Goal: Task Accomplishment & Management: Manage account settings

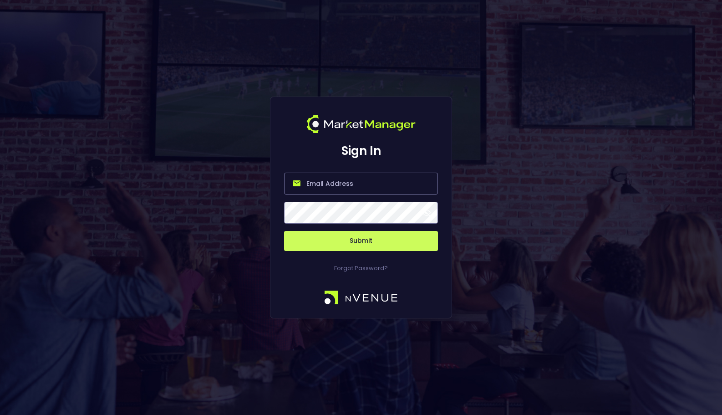
type input "[EMAIL_ADDRESS][DOMAIN_NAME]"
click at [312, 244] on button "Submit" at bounding box center [361, 241] width 154 height 20
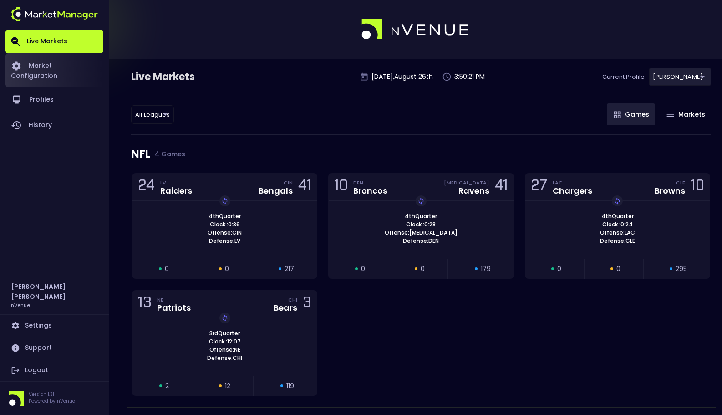
click at [79, 69] on link "Market Configuration" at bounding box center [54, 70] width 98 height 34
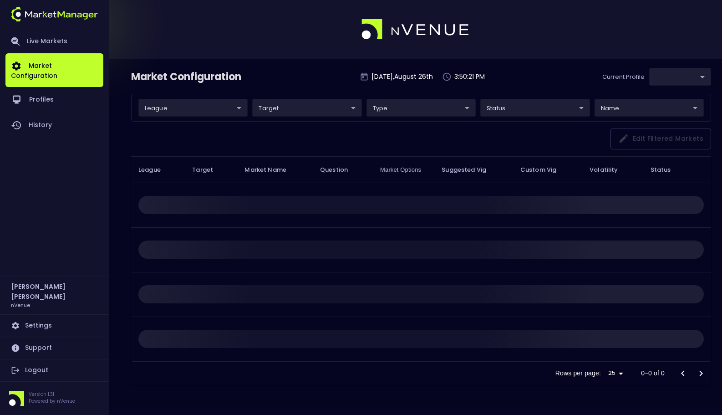
type input "0a763355-b225-40e6-8c79-2dda4ec7b2cf"
click at [51, 41] on link "Live Markets" at bounding box center [54, 42] width 98 height 24
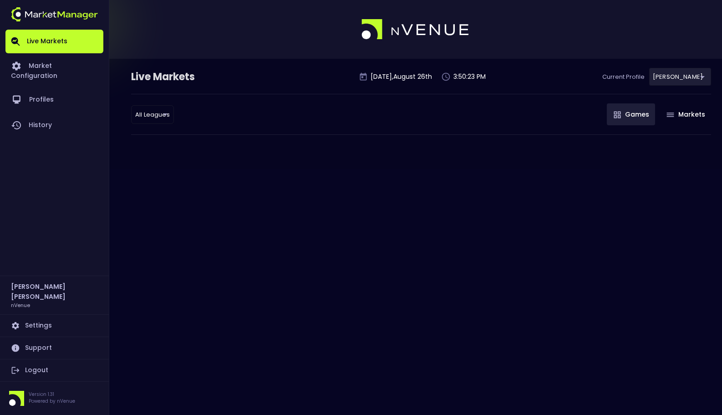
click at [155, 118] on body "Live Markets Market Configuration Profiles History [PERSON_NAME] nVenue Setting…" at bounding box center [361, 207] width 722 height 415
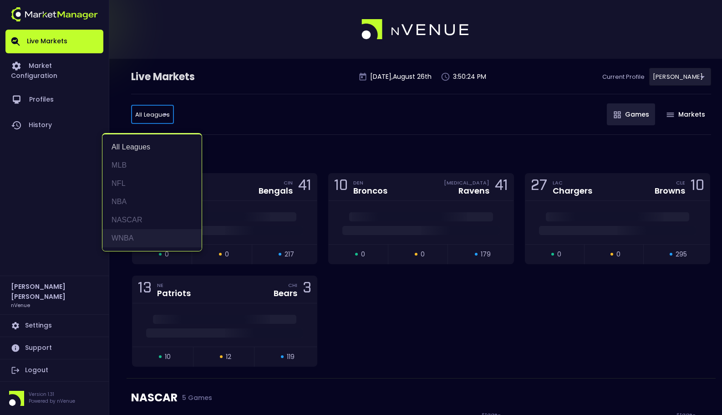
click at [155, 242] on li "WNBA" at bounding box center [151, 238] width 99 height 18
type input "WNBA"
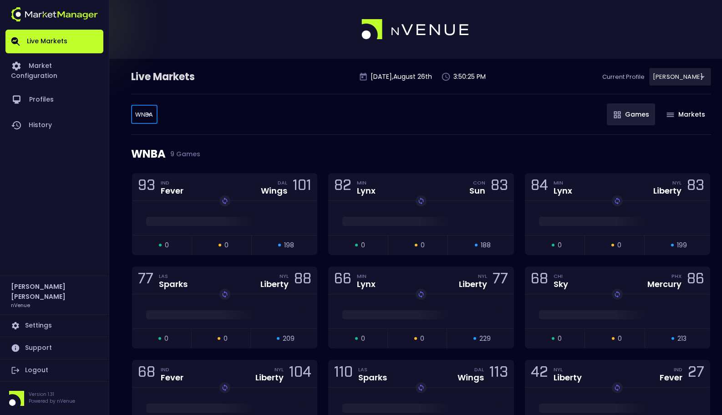
click at [303, 133] on div "WNBA WNBA ​ Games Markets" at bounding box center [421, 114] width 580 height 41
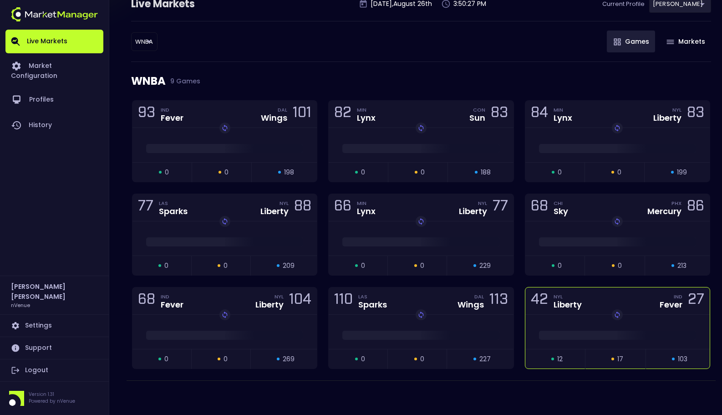
click at [559, 318] on div "Replay Game" at bounding box center [618, 332] width 184 height 34
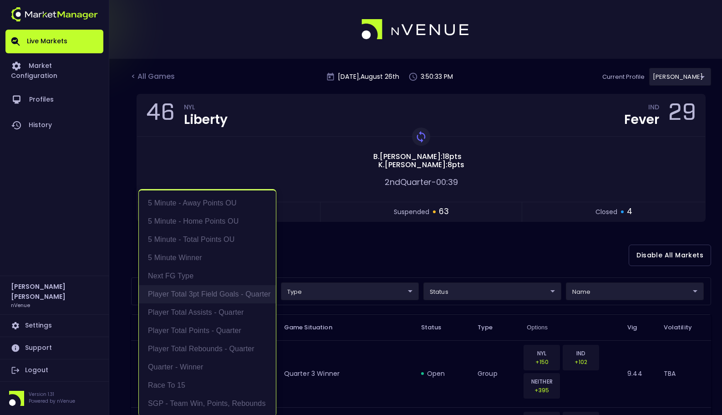
click at [249, 293] on li "Player Total 3pt Field Goals - Quarter" at bounding box center [207, 294] width 137 height 18
type input "Player Total 3pt Field Goals - Quarter"
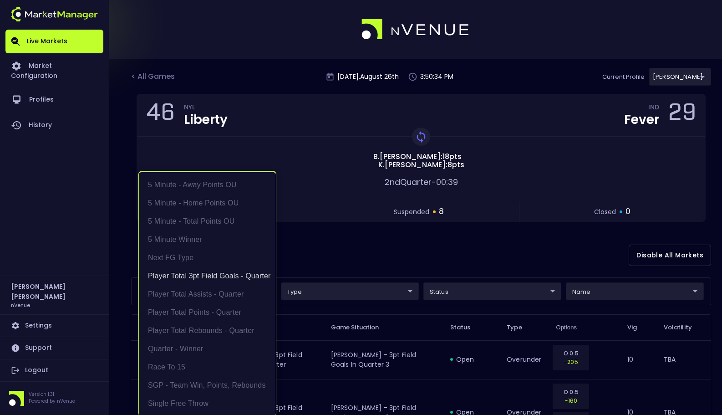
scroll to position [1, 0]
click at [338, 275] on div at bounding box center [361, 207] width 722 height 415
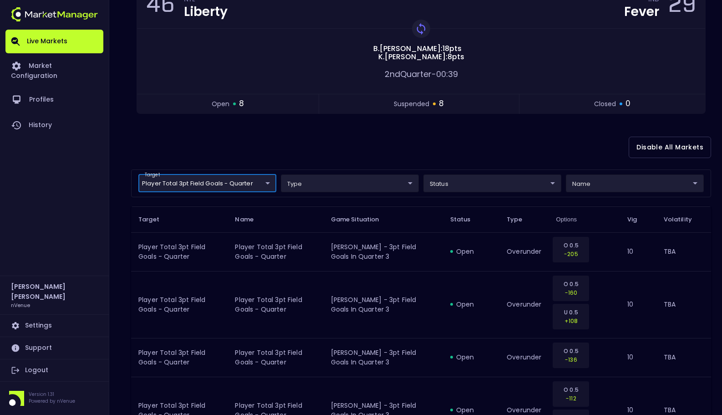
scroll to position [162, 0]
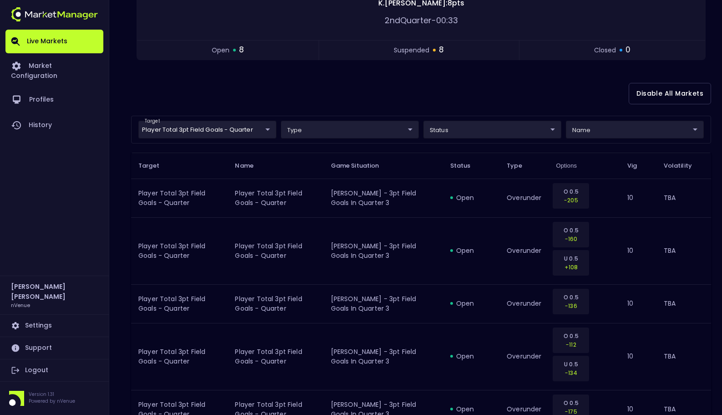
click at [419, 106] on div "Disable All Markets" at bounding box center [421, 94] width 580 height 44
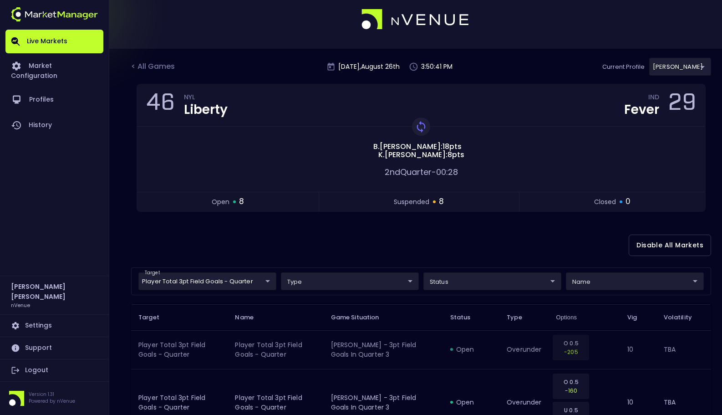
scroll to position [0, 0]
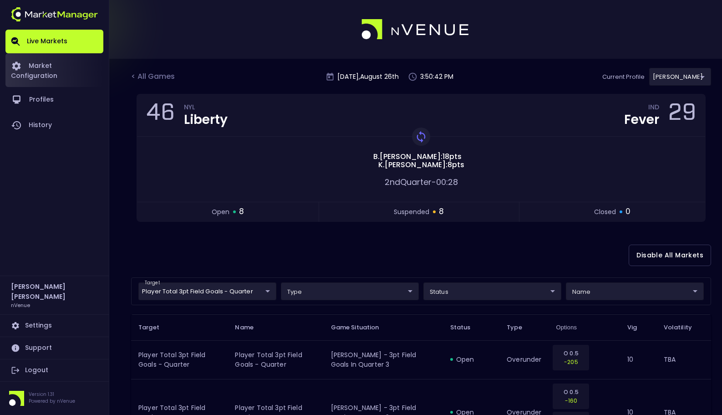
click at [52, 66] on link "Market Configuration" at bounding box center [54, 70] width 98 height 34
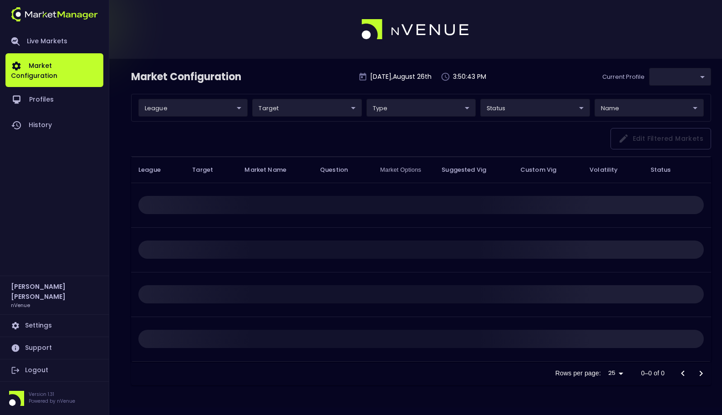
type input "0a763355-b225-40e6-8c79-2dda4ec7b2cf"
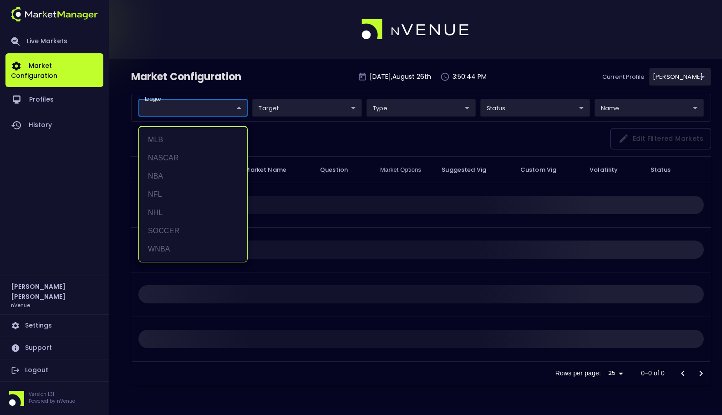
click at [173, 110] on body "Live Markets Market Configuration Profiles History [PERSON_NAME] nVenue Setting…" at bounding box center [361, 207] width 722 height 415
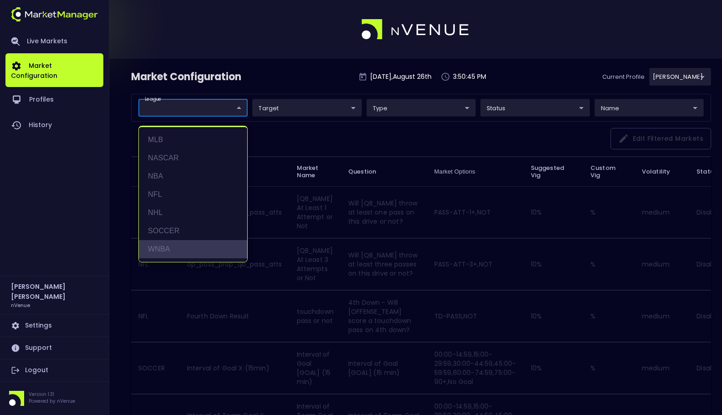
click at [192, 250] on li "WNBA" at bounding box center [193, 249] width 108 height 18
type input "WNBA"
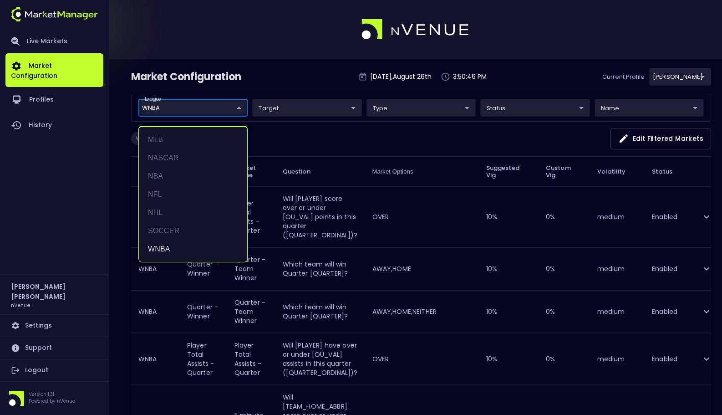
click at [369, 126] on div at bounding box center [361, 207] width 722 height 415
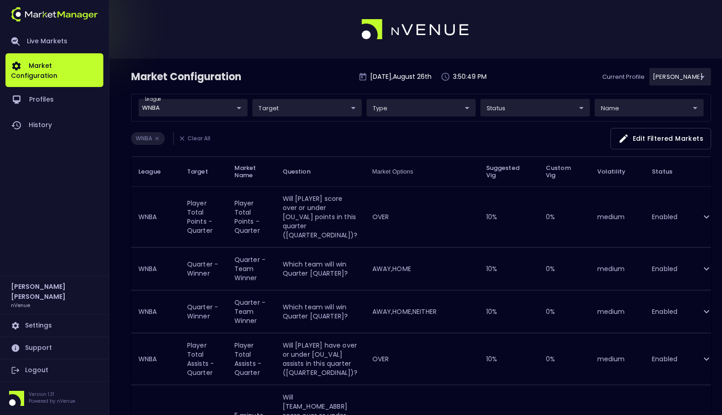
click at [420, 223] on td "OVER" at bounding box center [422, 216] width 114 height 61
click at [368, 215] on td "OVER" at bounding box center [422, 216] width 114 height 61
click at [702, 216] on icon "expand row" at bounding box center [706, 216] width 11 height 11
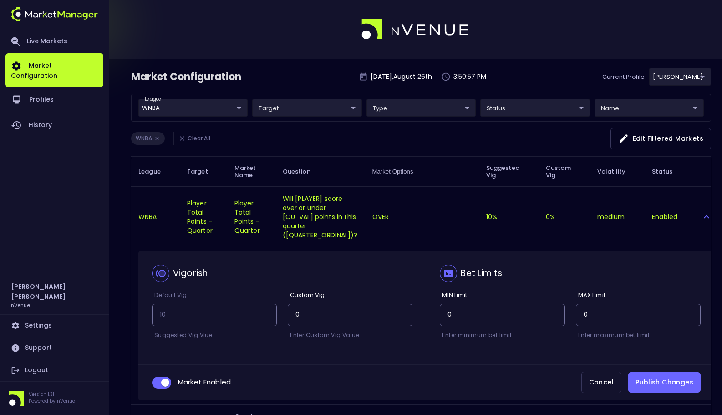
click at [297, 80] on div "Market Configuration [DATE] 3:50:57 PM Current Profile [PERSON_NAME] 0a763355-b…" at bounding box center [421, 81] width 580 height 26
click at [299, 80] on div "Market Configuration [DATE] 3:50:57 PM Current Profile [PERSON_NAME] 0a763355-b…" at bounding box center [421, 81] width 580 height 26
click at [162, 383] on input "collapsible table" at bounding box center [165, 382] width 25 height 8
checkbox input "false"
click at [680, 384] on button "Publish Changes" at bounding box center [664, 382] width 72 height 20
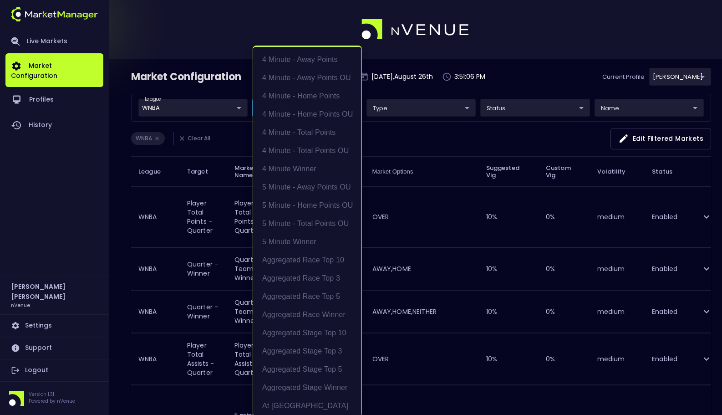
click at [439, 135] on div at bounding box center [361, 207] width 722 height 415
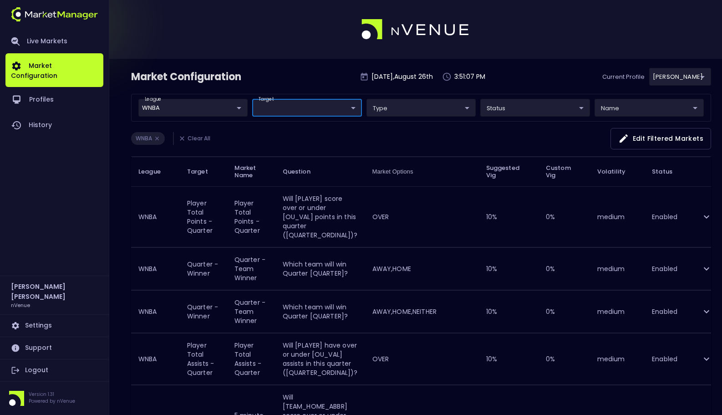
click at [402, 224] on td "OVER" at bounding box center [422, 216] width 114 height 61
click at [367, 217] on td "OVER" at bounding box center [422, 216] width 114 height 61
click at [709, 217] on icon "expand row" at bounding box center [706, 216] width 11 height 11
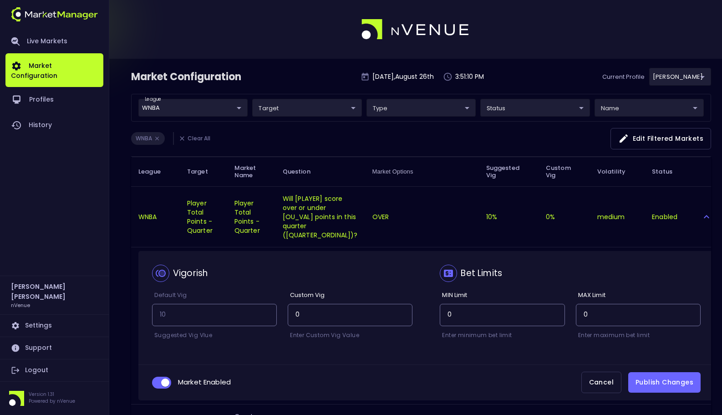
click at [160, 377] on span "collapsible table" at bounding box center [161, 383] width 19 height 12
click at [163, 383] on input "collapsible table" at bounding box center [165, 382] width 25 height 8
checkbox input "false"
click at [666, 379] on button "Publish Changes" at bounding box center [664, 382] width 72 height 20
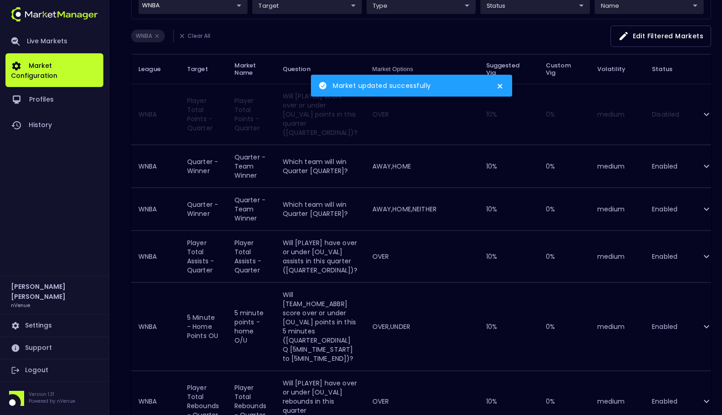
scroll to position [106, 0]
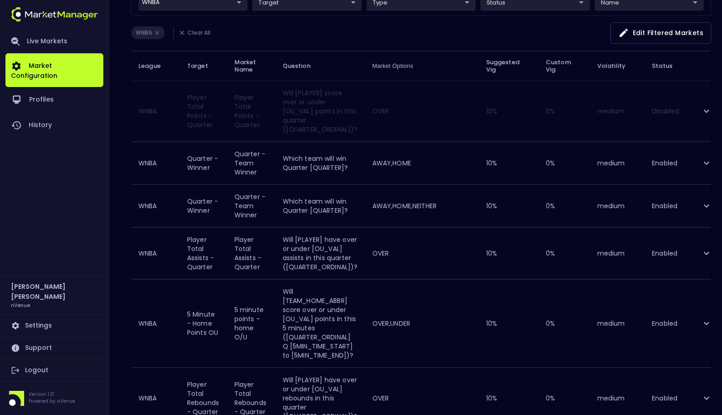
click at [416, 258] on td "OVER" at bounding box center [422, 252] width 114 height 51
click at [710, 250] on icon "expand row" at bounding box center [706, 253] width 11 height 11
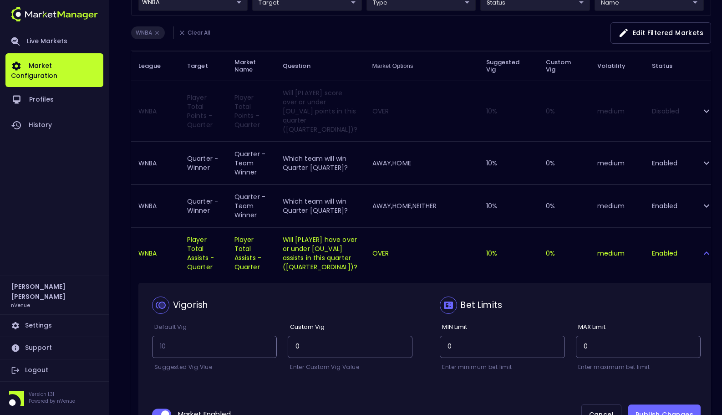
click at [165, 411] on input "collapsible table" at bounding box center [165, 414] width 25 height 8
checkbox input "false"
click at [668, 409] on button "Publish Changes" at bounding box center [664, 414] width 72 height 20
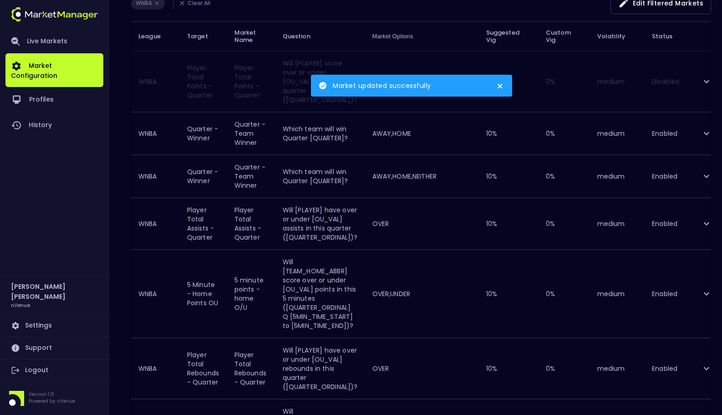
scroll to position [136, 0]
click at [705, 223] on icon "expand row" at bounding box center [706, 222] width 5 height 3
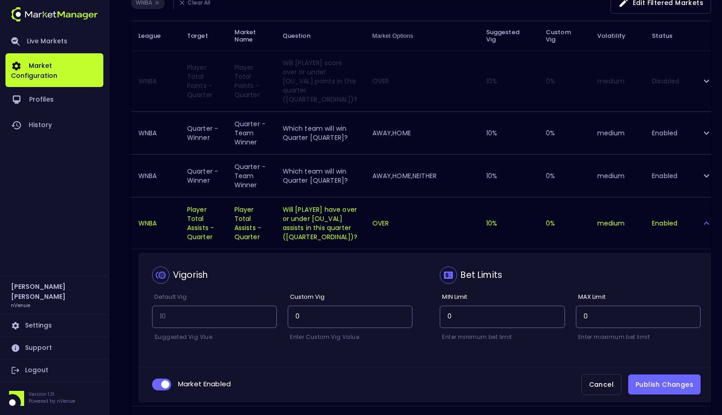
click at [165, 384] on input "collapsible table" at bounding box center [165, 384] width 25 height 8
checkbox input "false"
click at [671, 386] on button "Publish Changes" at bounding box center [664, 384] width 72 height 20
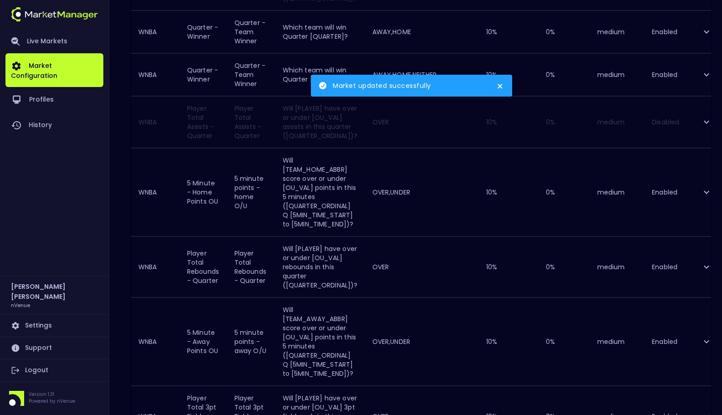
scroll to position [255, 0]
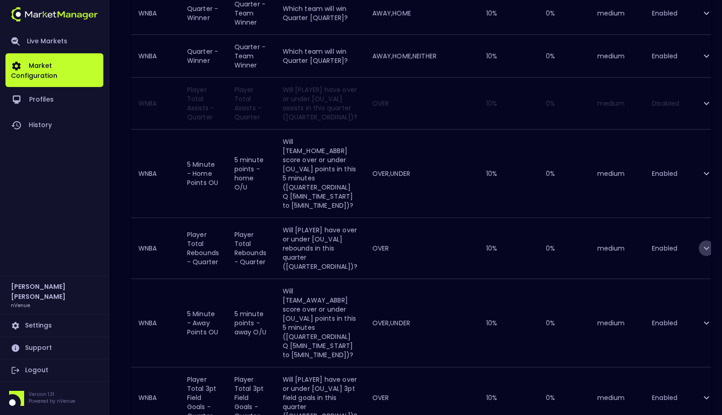
click at [708, 248] on icon "expand row" at bounding box center [706, 248] width 11 height 11
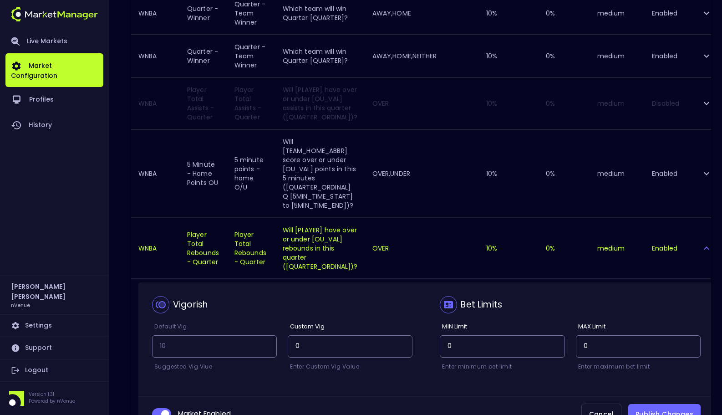
click at [162, 409] on span "collapsible table" at bounding box center [161, 414] width 19 height 12
click at [166, 411] on input "collapsible table" at bounding box center [165, 414] width 25 height 8
checkbox input "false"
click at [666, 407] on button "Publish Changes" at bounding box center [664, 414] width 72 height 20
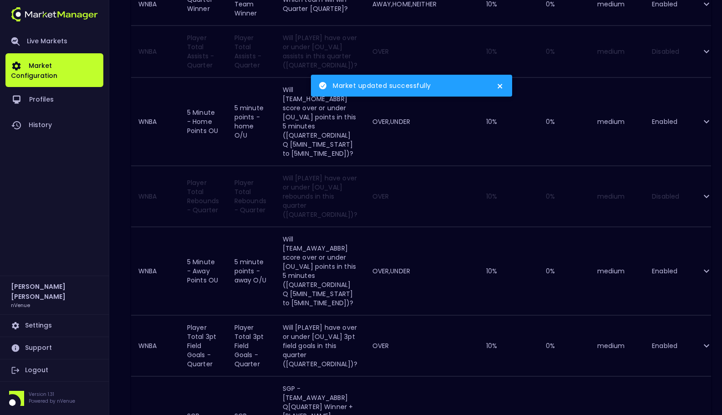
scroll to position [308, 0]
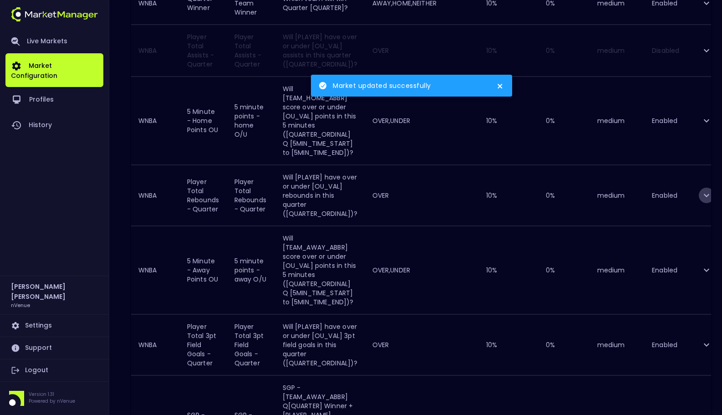
click at [702, 195] on icon "expand row" at bounding box center [706, 195] width 11 height 11
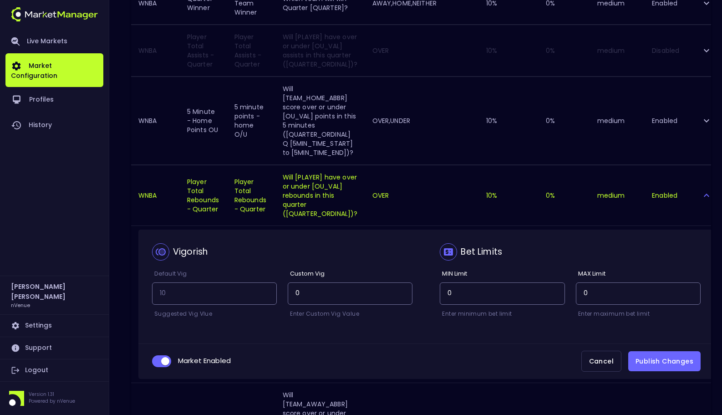
click at [168, 357] on input "collapsible table" at bounding box center [165, 361] width 25 height 8
checkbox input "false"
click at [678, 364] on button "Publish Changes" at bounding box center [664, 361] width 72 height 20
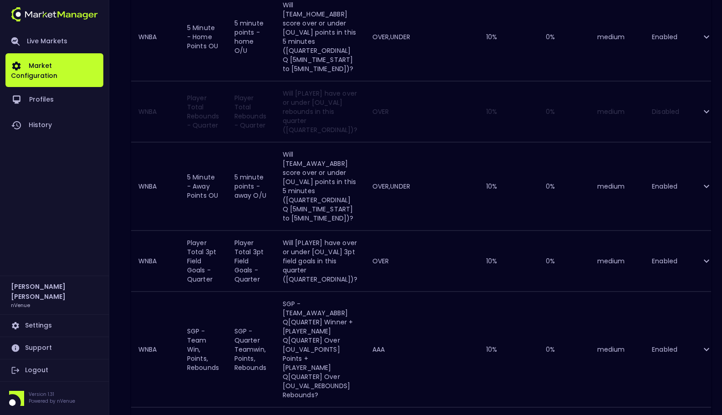
scroll to position [404, 0]
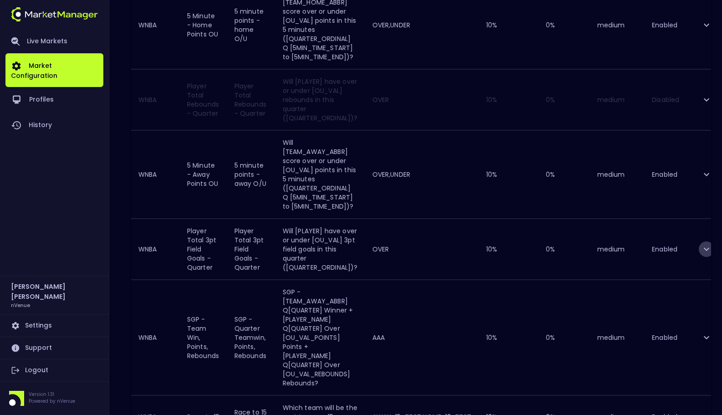
click at [703, 246] on icon "expand row" at bounding box center [706, 249] width 11 height 11
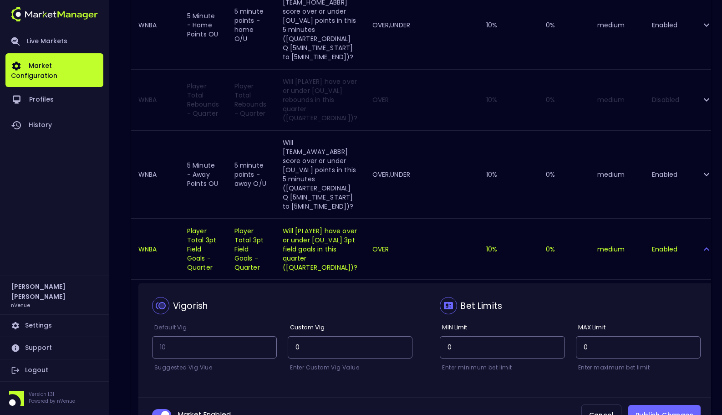
click at [163, 413] on input "collapsible table" at bounding box center [165, 415] width 25 height 8
checkbox input "false"
click at [658, 404] on div "Cancel Publish Changes" at bounding box center [641, 414] width 119 height 21
click at [659, 413] on button "Publish Changes" at bounding box center [664, 415] width 72 height 20
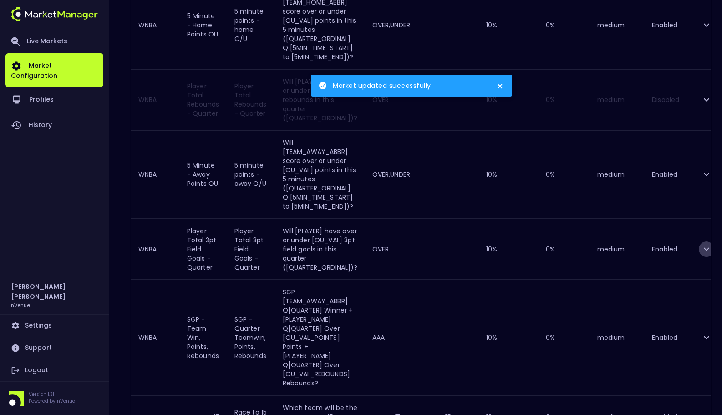
click at [704, 249] on icon "expand row" at bounding box center [706, 249] width 5 height 3
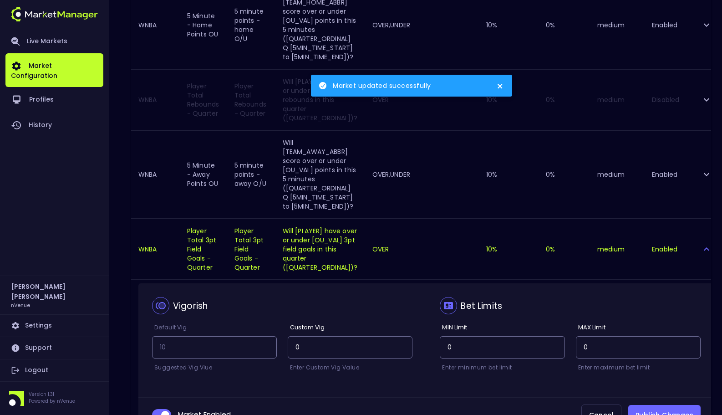
click at [167, 411] on input "collapsible table" at bounding box center [165, 415] width 25 height 8
checkbox input "false"
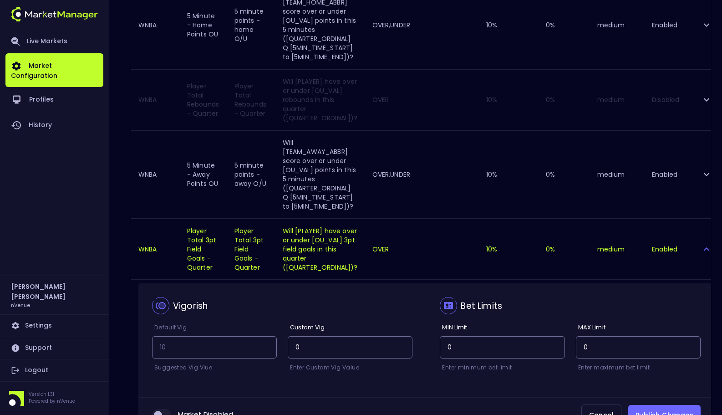
click at [676, 406] on button "Publish Changes" at bounding box center [664, 415] width 72 height 20
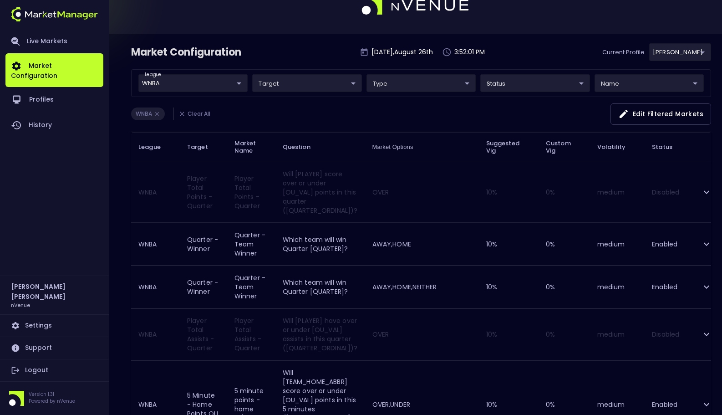
scroll to position [0, 0]
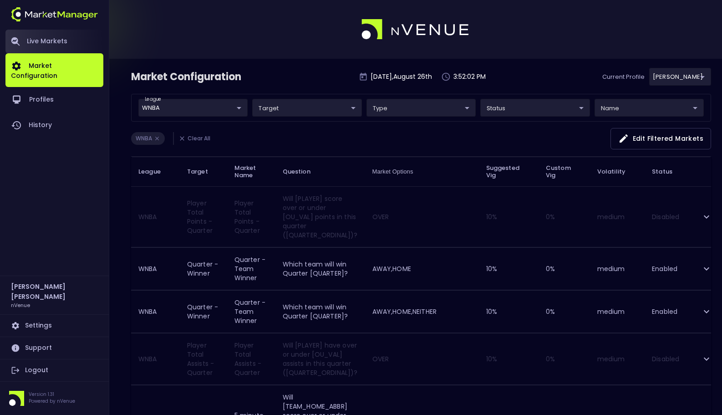
click at [61, 37] on link "Live Markets" at bounding box center [54, 42] width 98 height 24
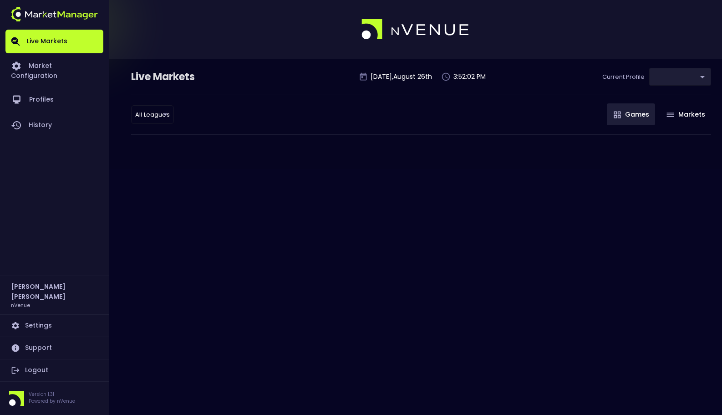
type input "0a763355-b225-40e6-8c79-2dda4ec7b2cf"
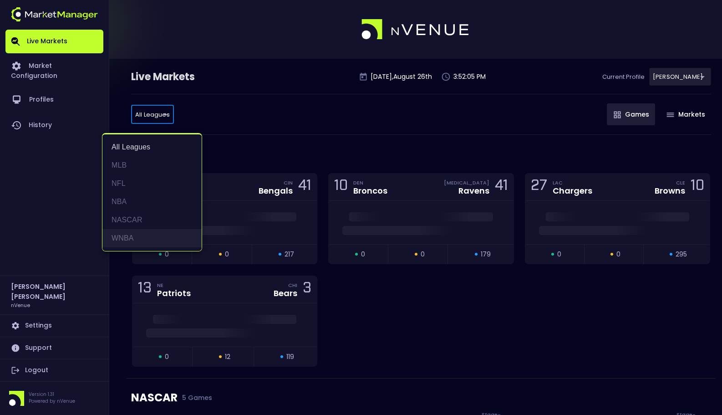
click at [143, 239] on li "WNBA" at bounding box center [151, 238] width 99 height 18
type input "WNBA"
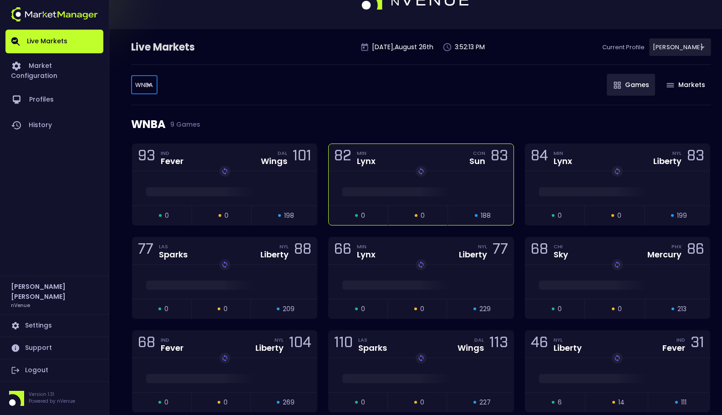
scroll to position [73, 0]
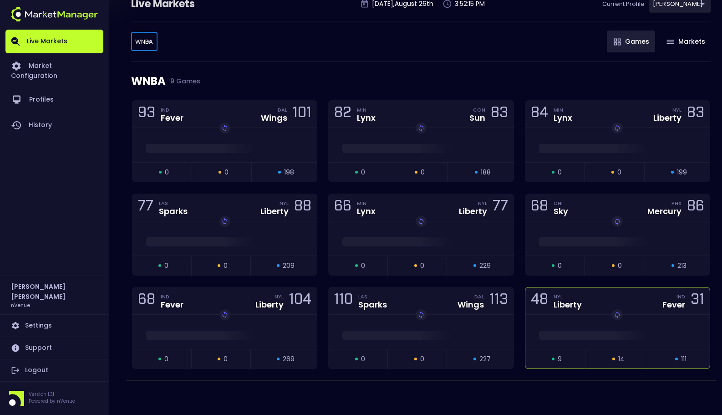
click at [603, 308] on div "48 NYL Liberty IND Fever 31" at bounding box center [618, 300] width 184 height 27
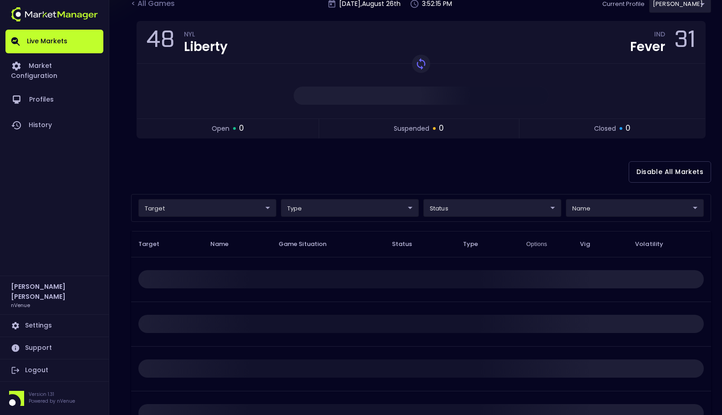
scroll to position [0, 0]
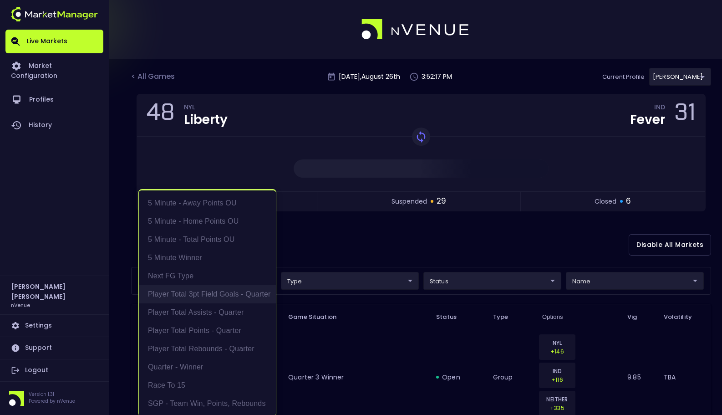
click at [241, 298] on li "Player Total 3pt Field Goals - Quarter" at bounding box center [207, 294] width 137 height 18
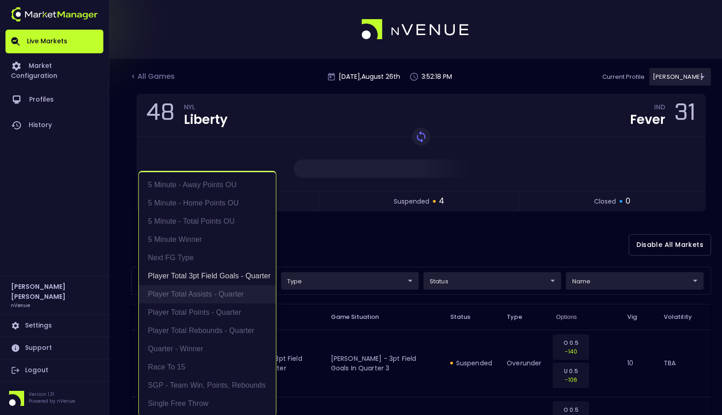
click at [246, 294] on li "Player Total Assists - Quarter" at bounding box center [207, 294] width 137 height 18
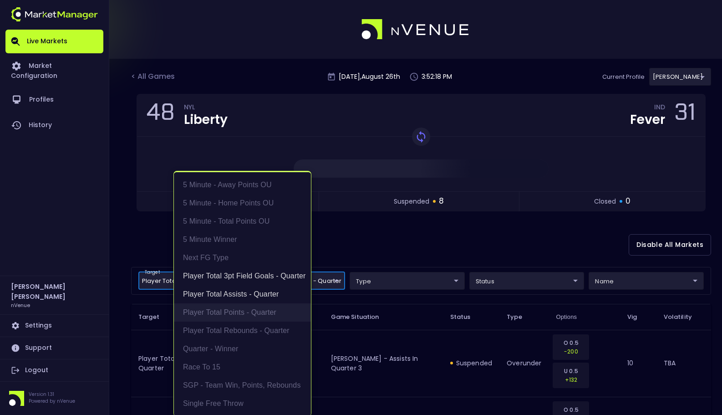
click at [246, 305] on li "Player Total Points - Quarter" at bounding box center [242, 312] width 137 height 18
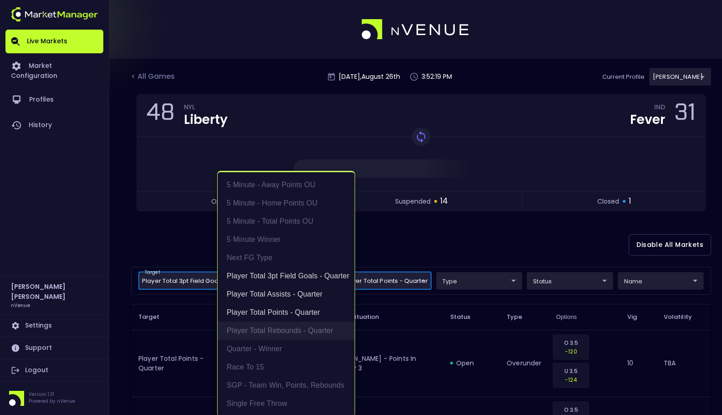
click at [265, 332] on li "Player Total Rebounds - Quarter" at bounding box center [286, 331] width 137 height 18
type input "Player Total 3pt Field Goals - Quarter,Player Total Assists - Quarter,Player To…"
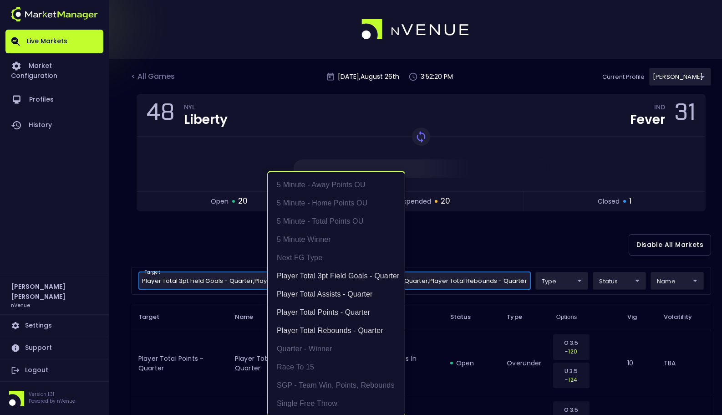
scroll to position [1, 0]
click at [512, 255] on div at bounding box center [361, 207] width 722 height 415
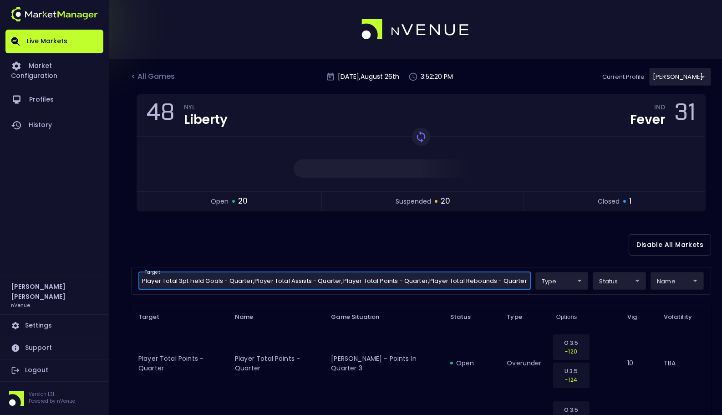
scroll to position [0, 0]
click at [508, 240] on div "Disable All Markets" at bounding box center [421, 245] width 580 height 44
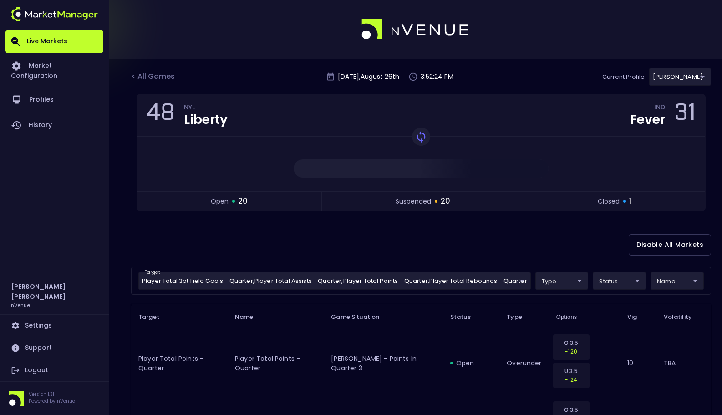
click at [473, 245] on div "Disable All Markets" at bounding box center [421, 245] width 580 height 44
click at [162, 81] on div "< All Games" at bounding box center [154, 77] width 46 height 12
